Goal: Information Seeking & Learning: Learn about a topic

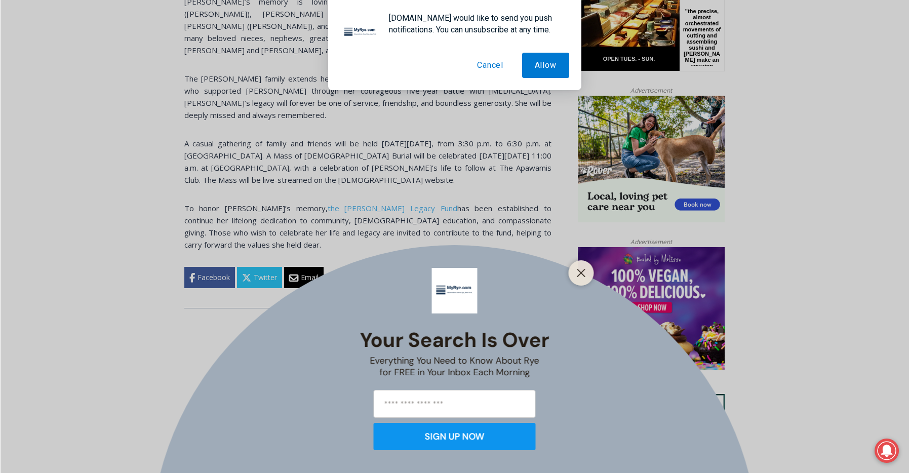
scroll to position [749, 0]
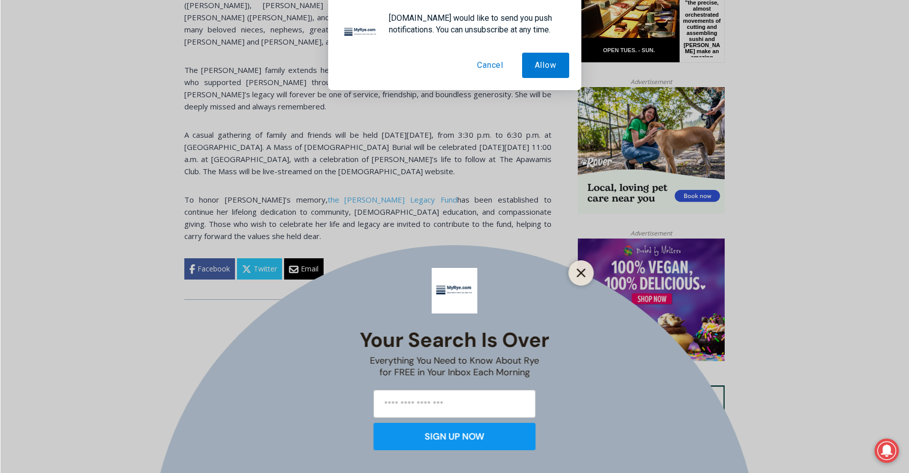
click at [588, 279] on button "Close" at bounding box center [581, 273] width 14 height 14
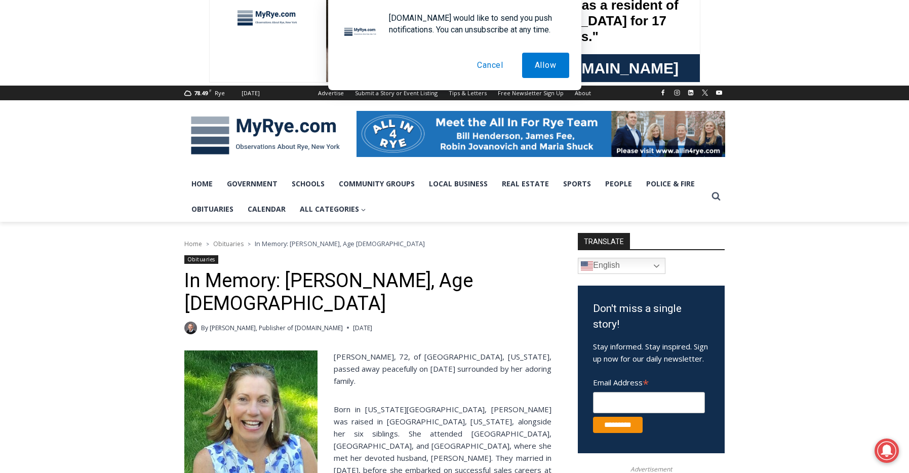
scroll to position [0, 0]
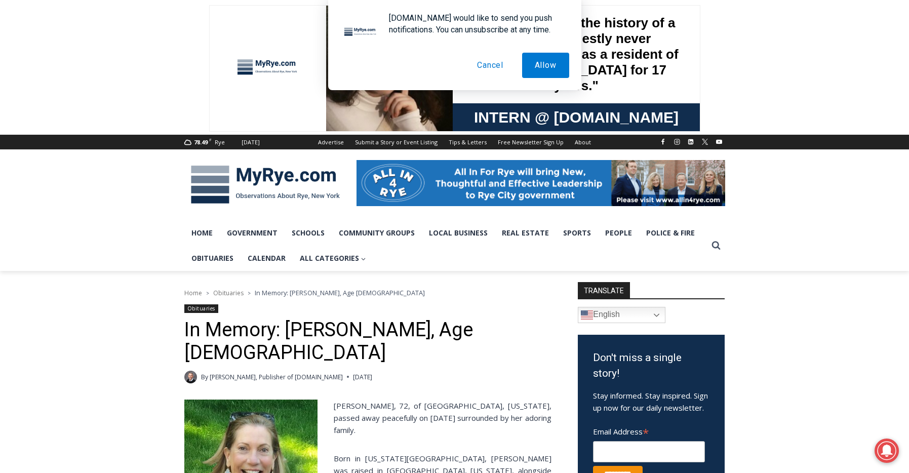
click at [494, 69] on button "Cancel" at bounding box center [491, 65] width 52 height 25
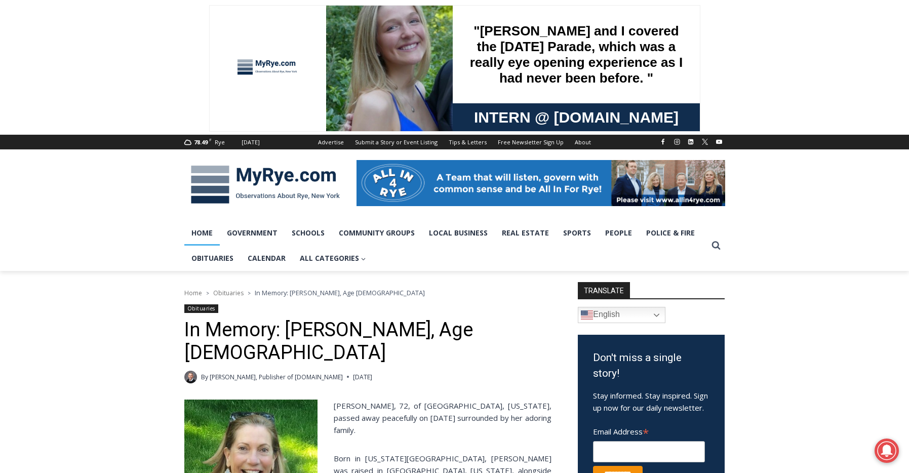
click at [205, 234] on link "Home" at bounding box center [201, 232] width 35 height 25
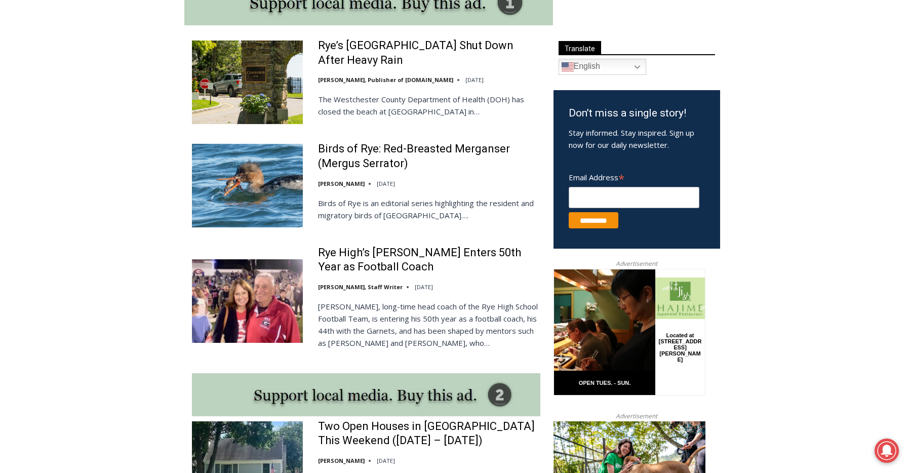
scroll to position [571, 0]
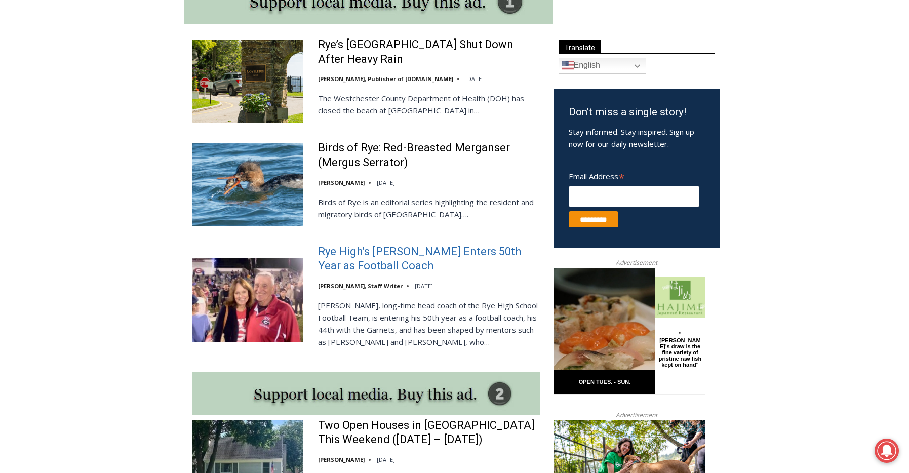
click at [351, 260] on link "Rye High’s [PERSON_NAME] Enters 50th Year as Football Coach" at bounding box center [429, 259] width 222 height 29
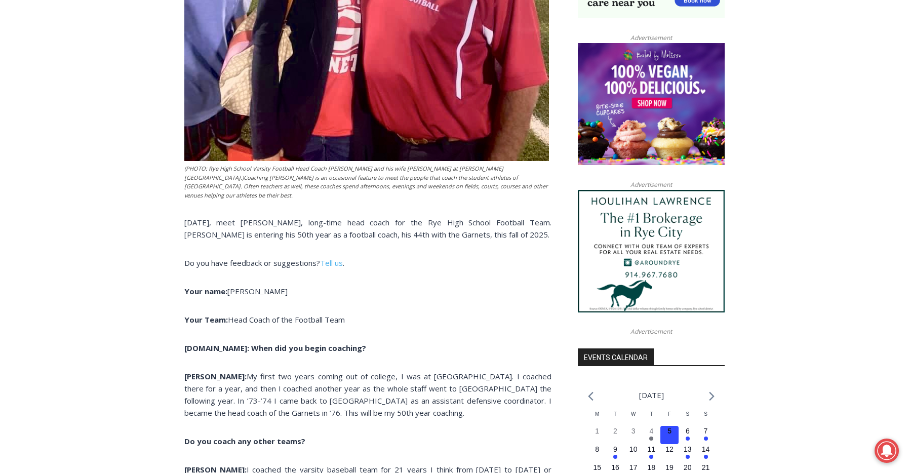
scroll to position [785, 0]
